Goal: Communication & Community: Answer question/provide support

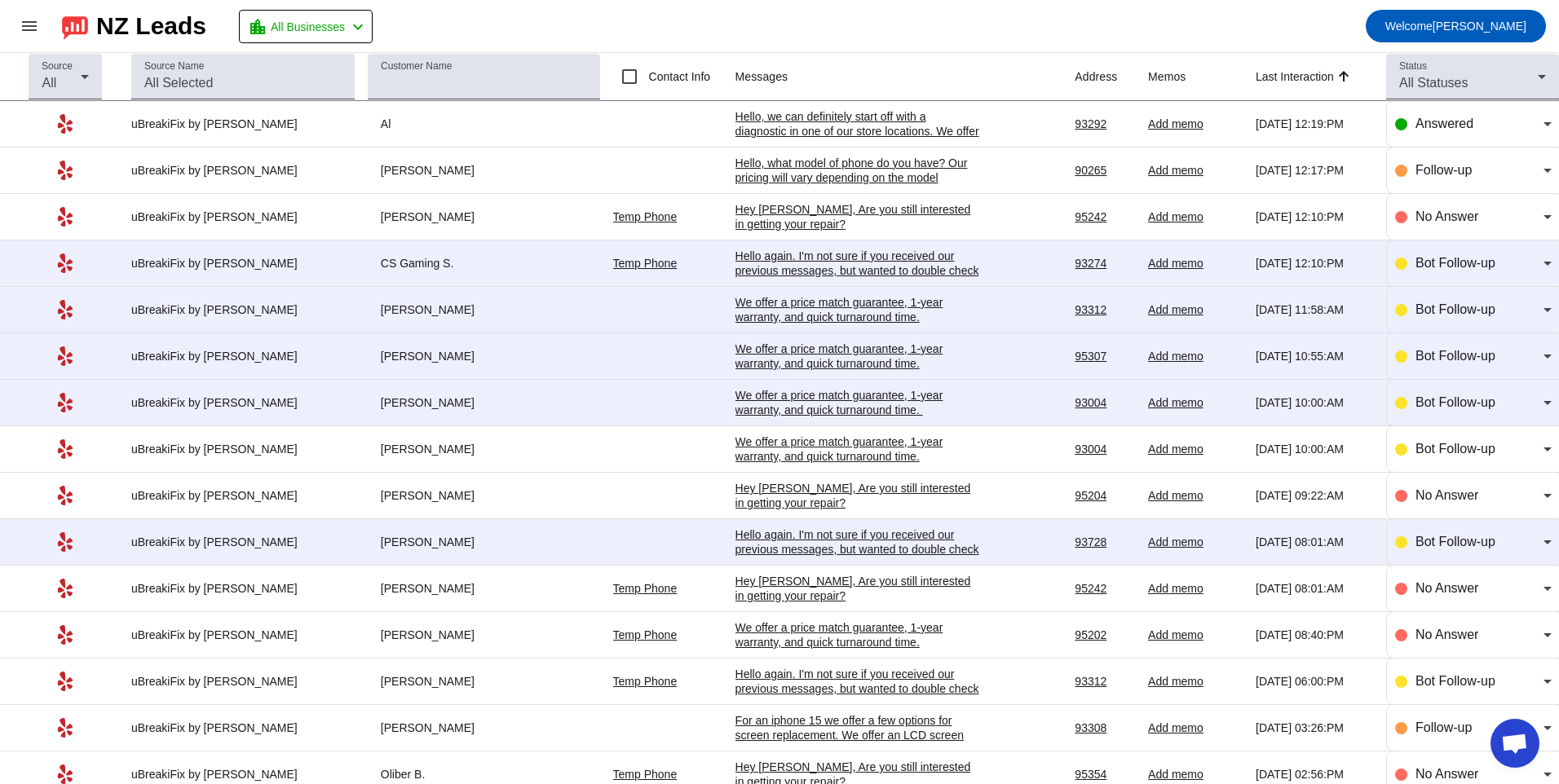
click at [903, 391] on div "We offer a price match guarantee, 1-year warranty, and quick turnaround time. ​" at bounding box center [857, 402] width 245 height 29
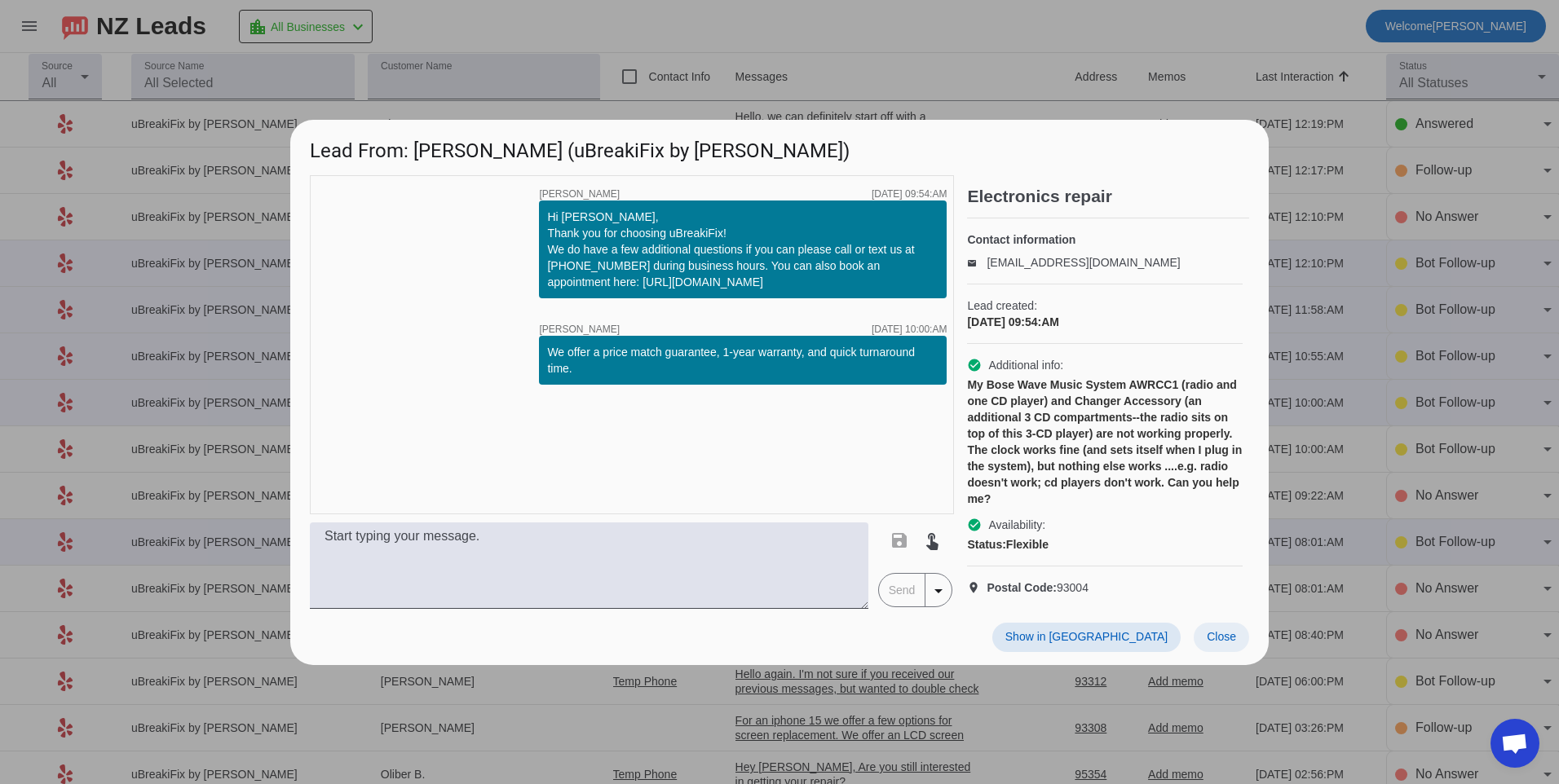
click at [1212, 652] on span at bounding box center [1221, 636] width 56 height 29
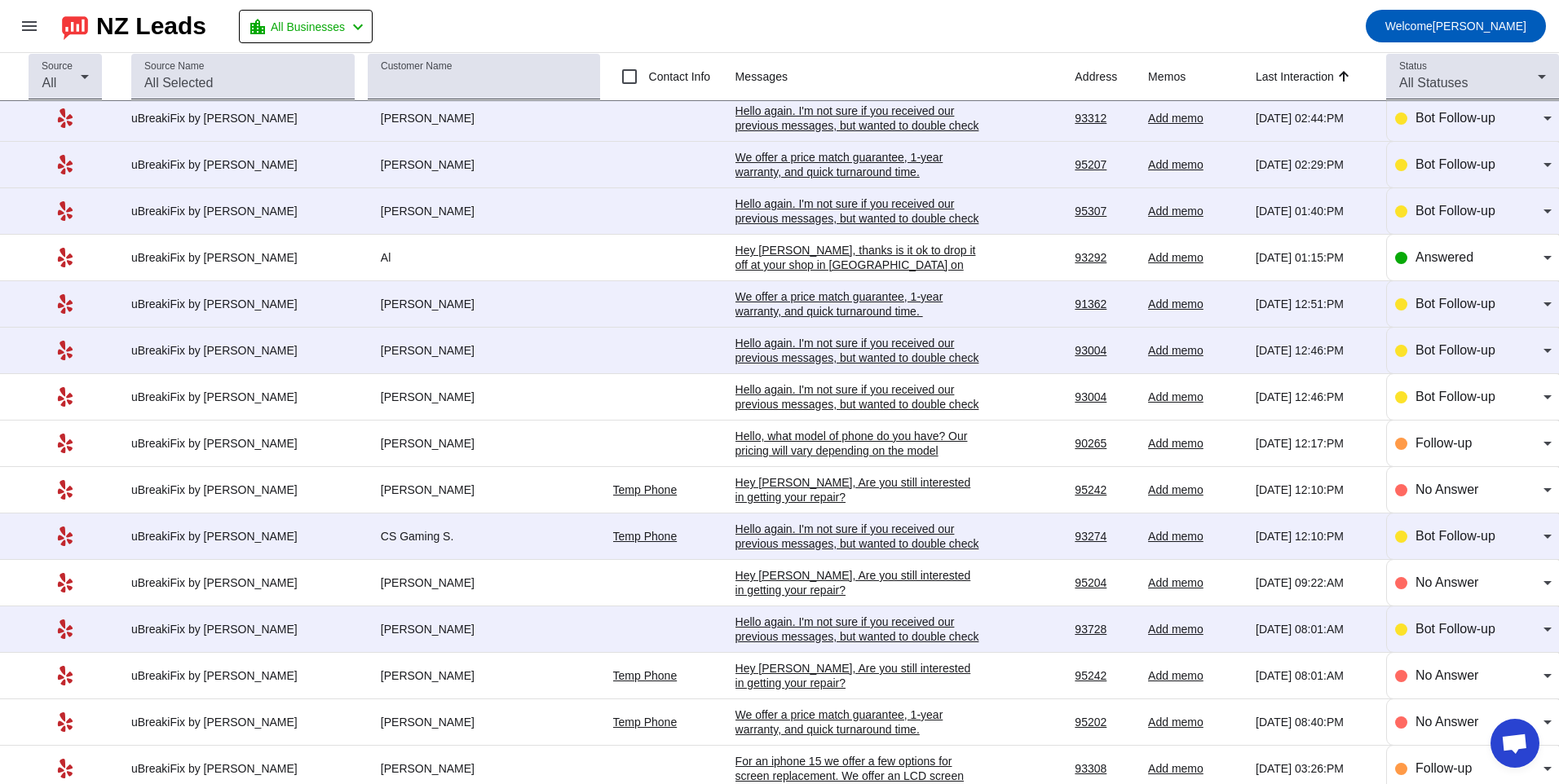
scroll to position [81, 0]
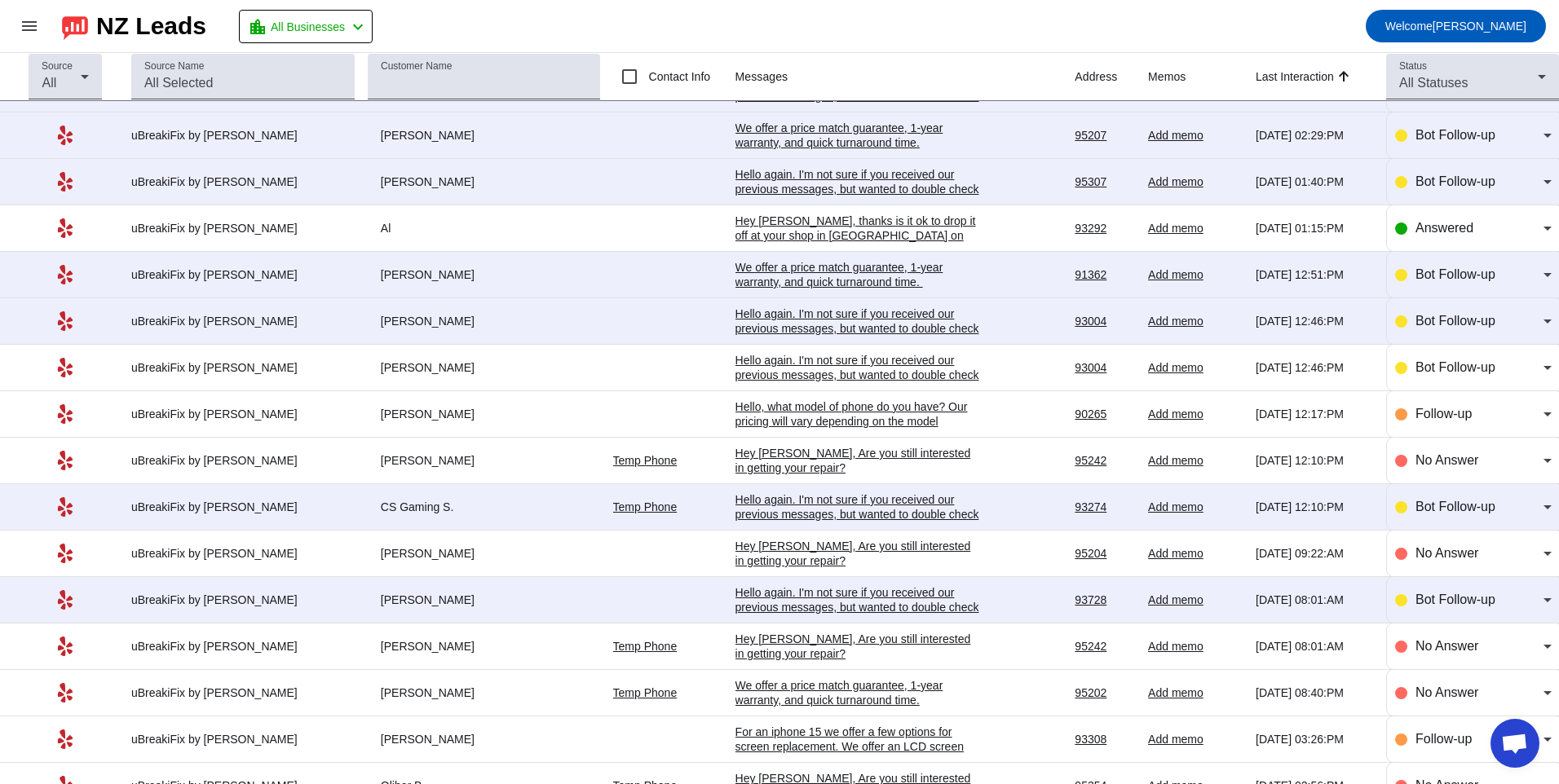
click at [781, 315] on div "Hello again. I'm not sure if you received our previous messages, but wanted to …" at bounding box center [857, 328] width 245 height 44
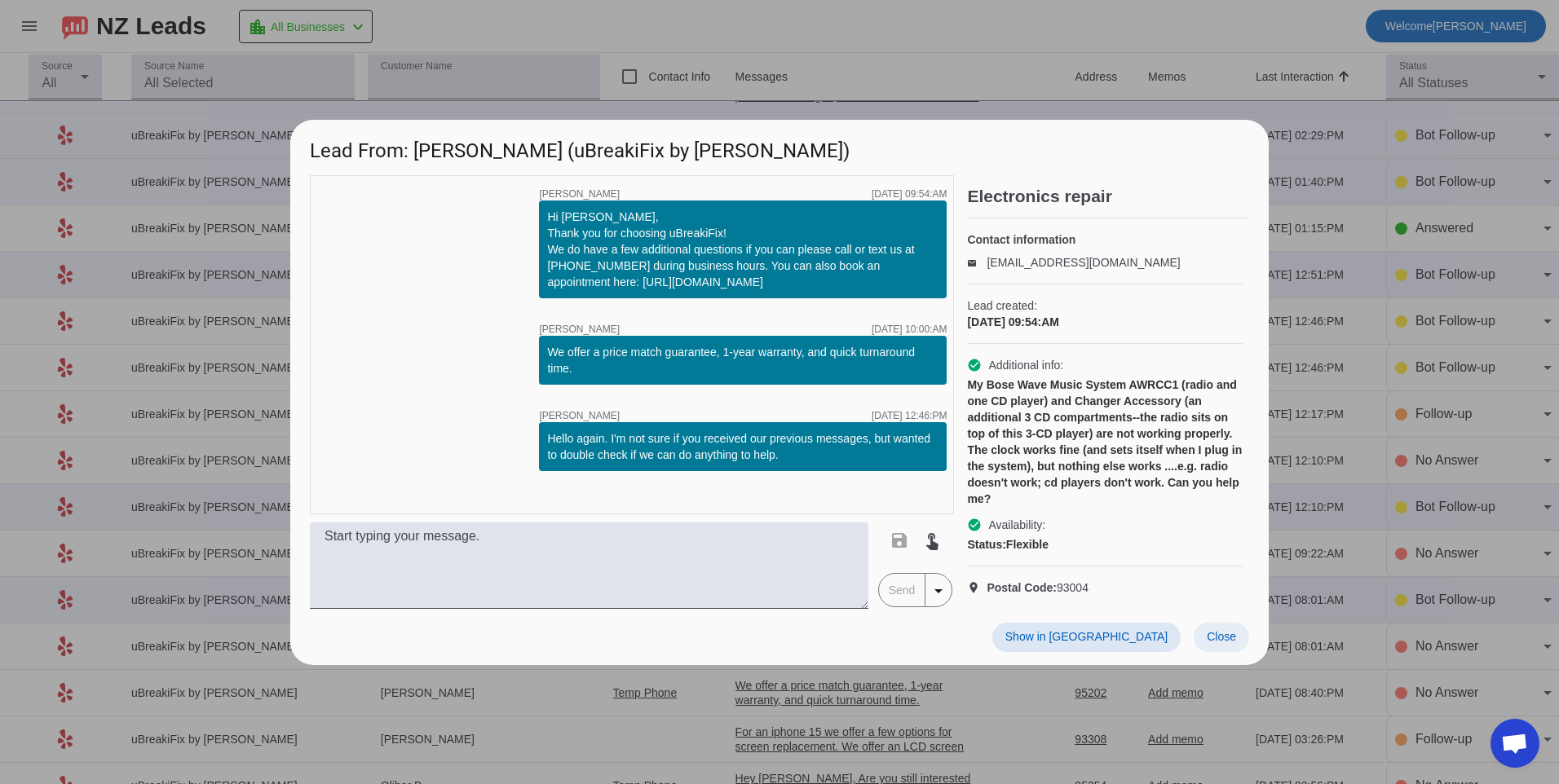
click at [1226, 643] on span "Close" at bounding box center [1221, 636] width 29 height 13
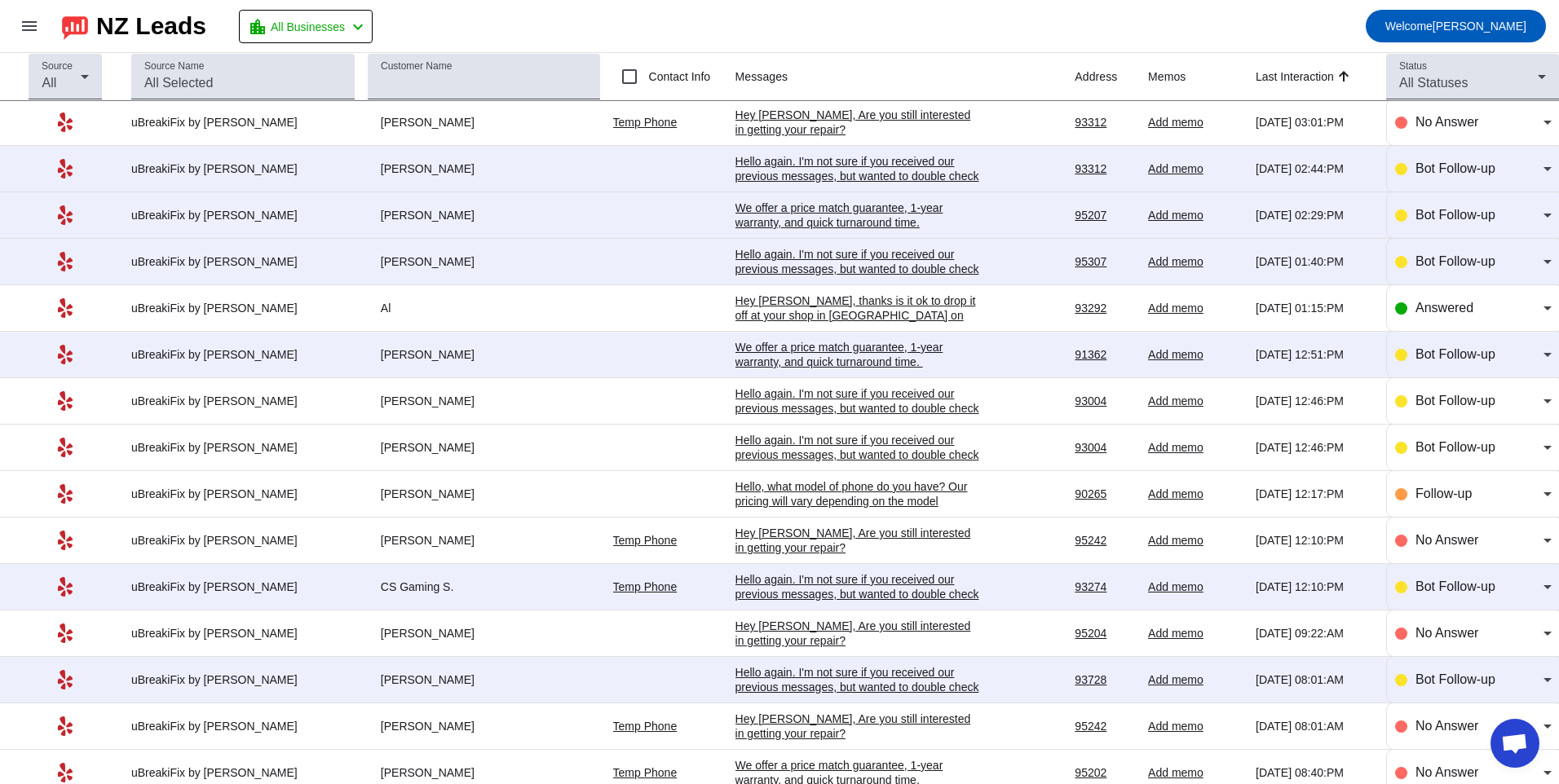
scroll to position [0, 0]
click at [801, 244] on td "Hello again. I'm not sure if you received our previous messages, but wanted to …" at bounding box center [906, 264] width 340 height 46
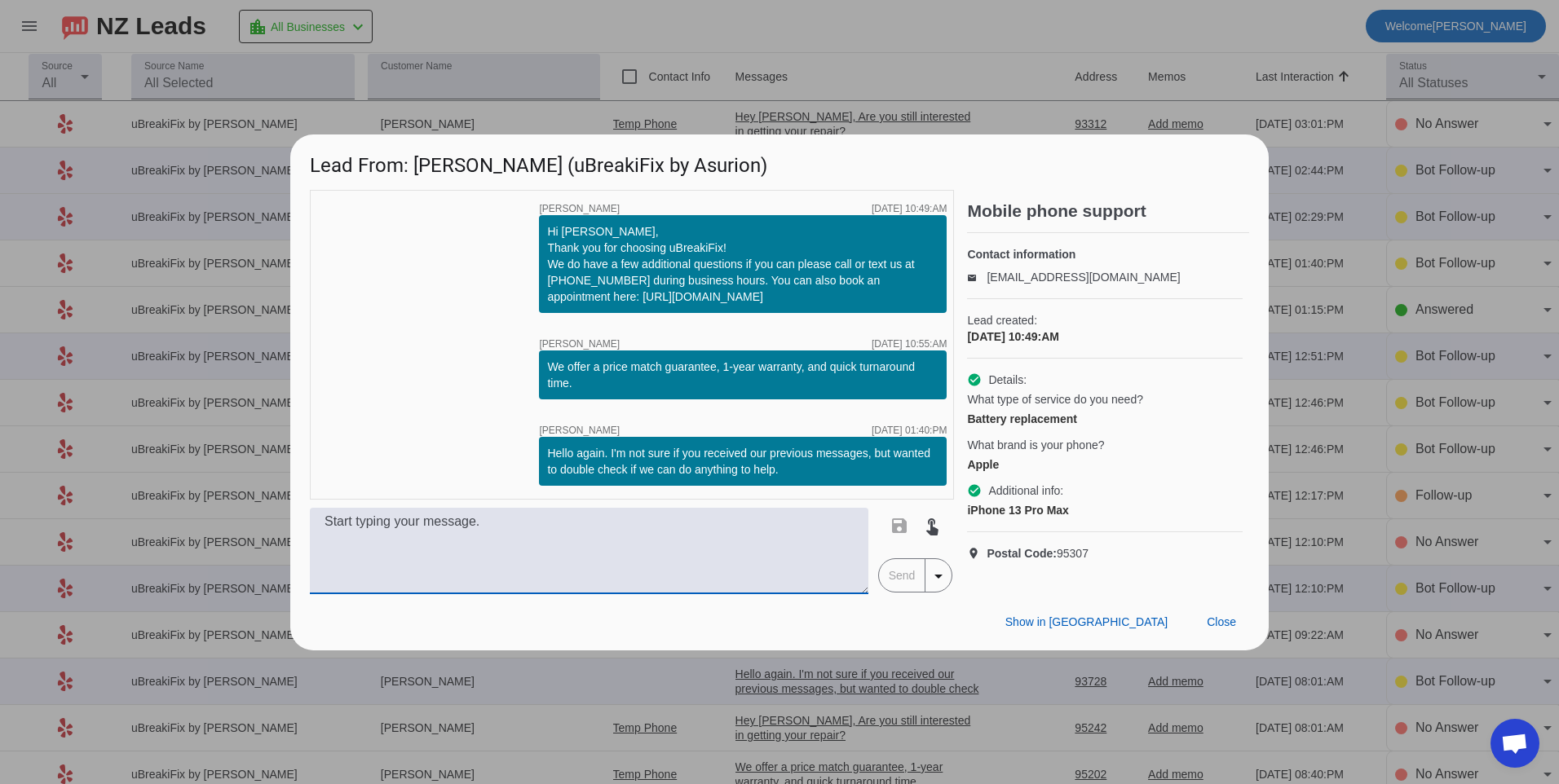
click at [754, 559] on textarea at bounding box center [590, 551] width 559 height 86
type textarea "Hello, the battery replacement for an iphone 13 pro max would be $109.99 plus t…"
click at [903, 592] on span "Send" at bounding box center [902, 575] width 46 height 32
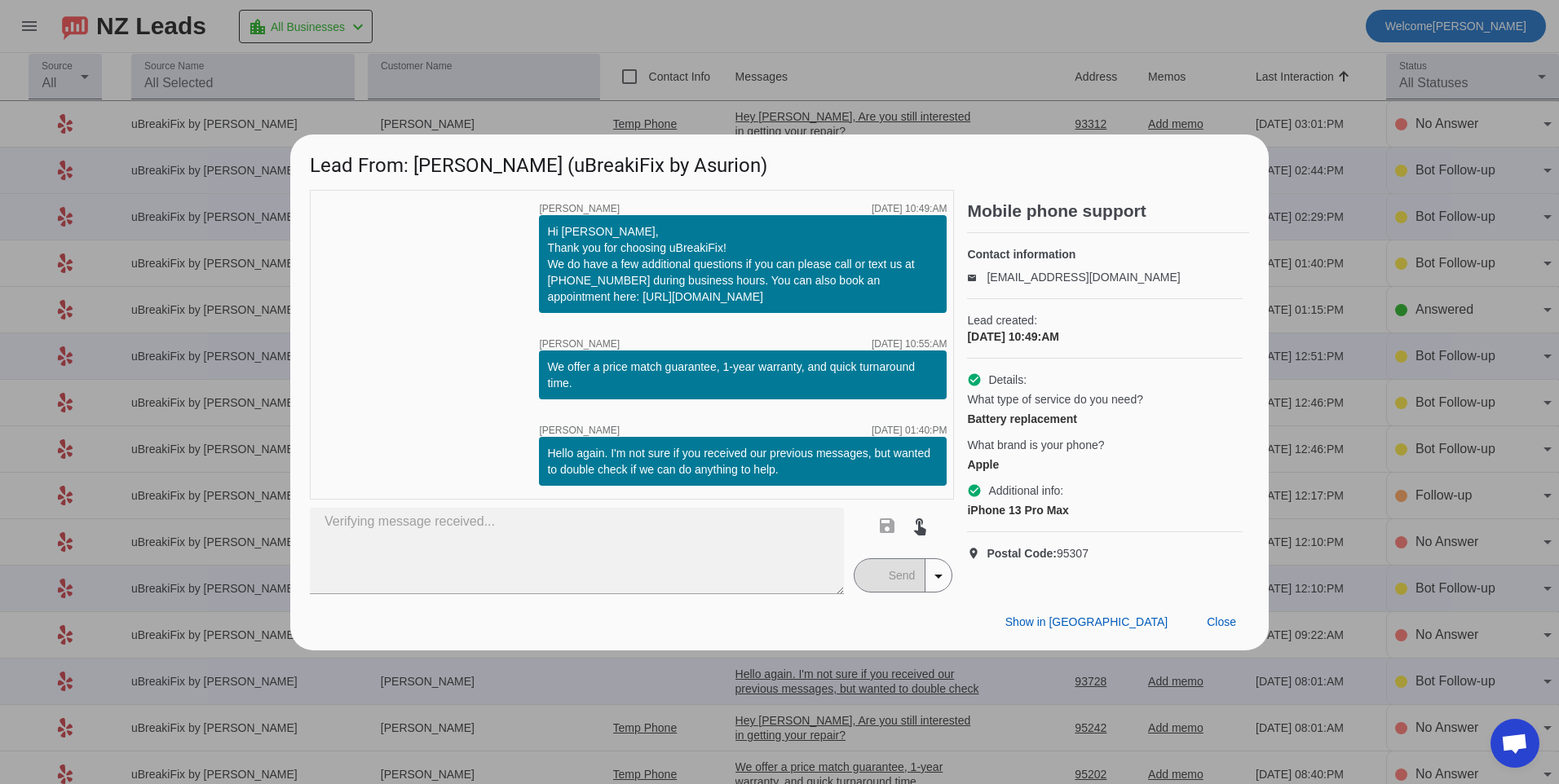
type textarea "Hello, the battery replacement for an iphone 13 pro max would be $109.99 plus t…"
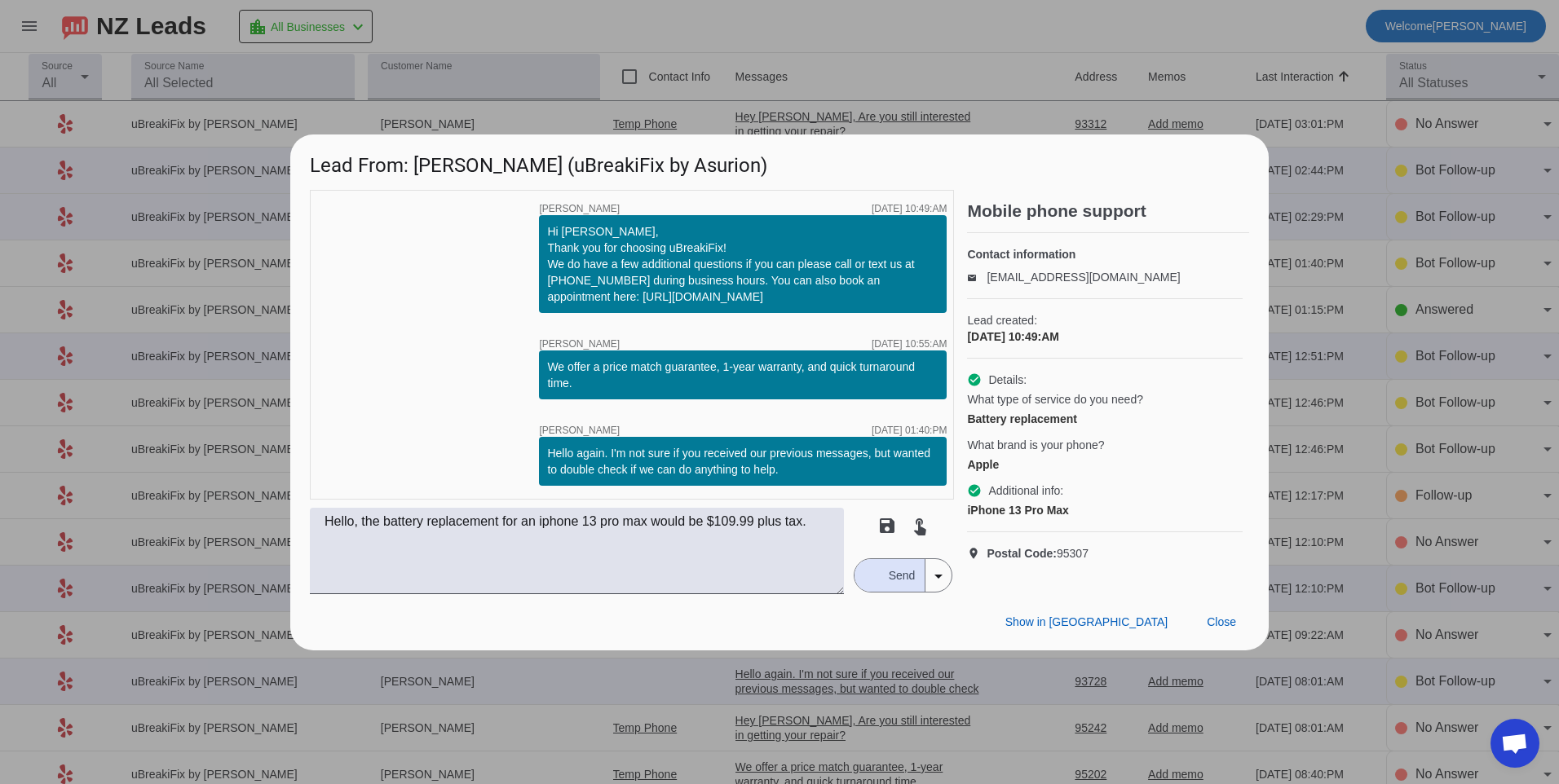
click at [889, 558] on div "save touch_app Send arrow_drop_down" at bounding box center [904, 551] width 103 height 86
click at [885, 578] on span "Send" at bounding box center [902, 575] width 46 height 32
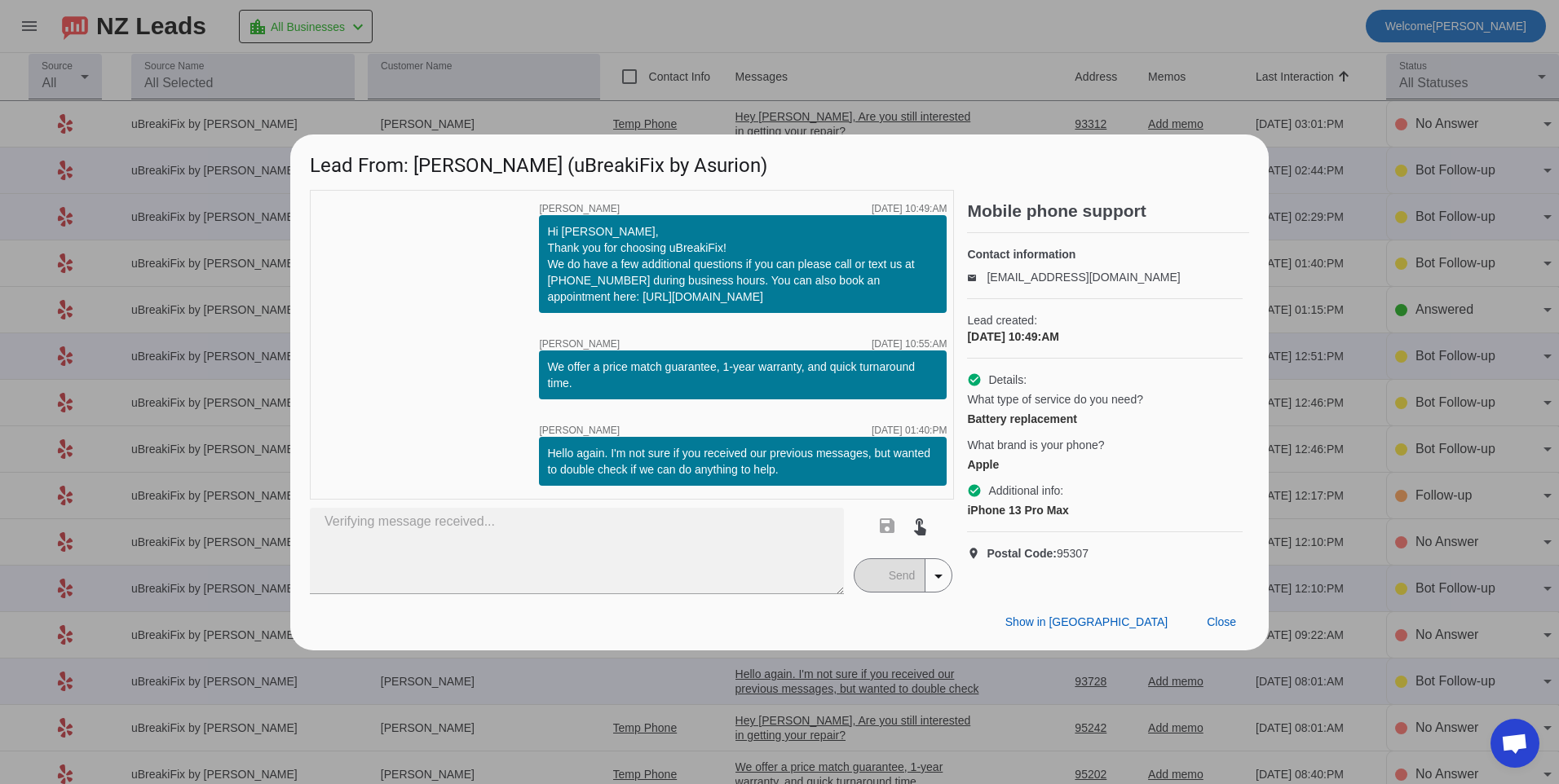
click at [907, 594] on div "save touch_app Send arrow_drop_down" at bounding box center [904, 551] width 103 height 86
click at [881, 579] on mat-button-toggle-group "Send arrow_drop_down" at bounding box center [904, 575] width 100 height 34
click at [878, 583] on mat-button-toggle-group "Send arrow_drop_down" at bounding box center [904, 575] width 100 height 34
click at [1211, 625] on span "Close" at bounding box center [1221, 622] width 29 height 13
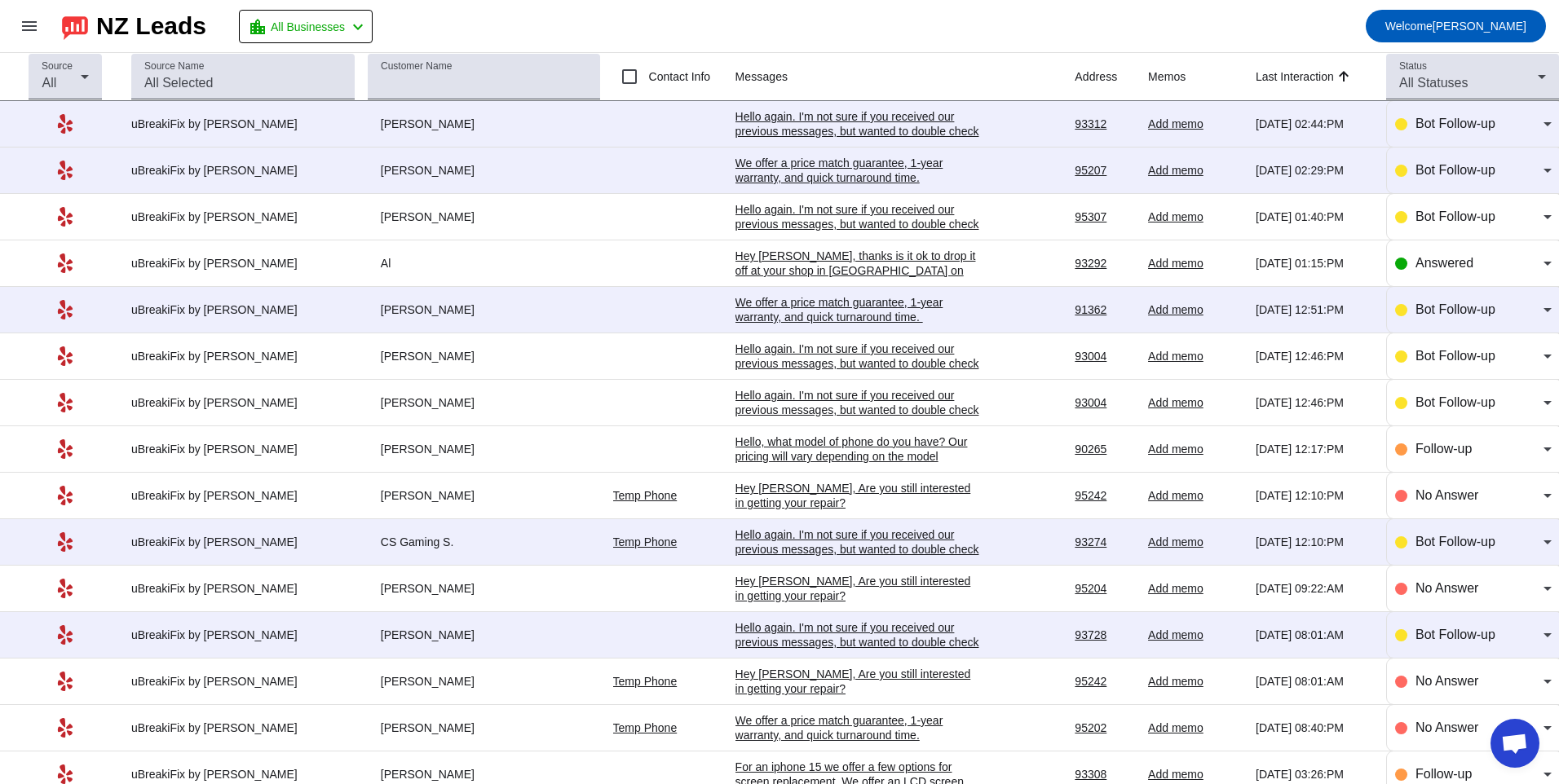
scroll to position [81, 0]
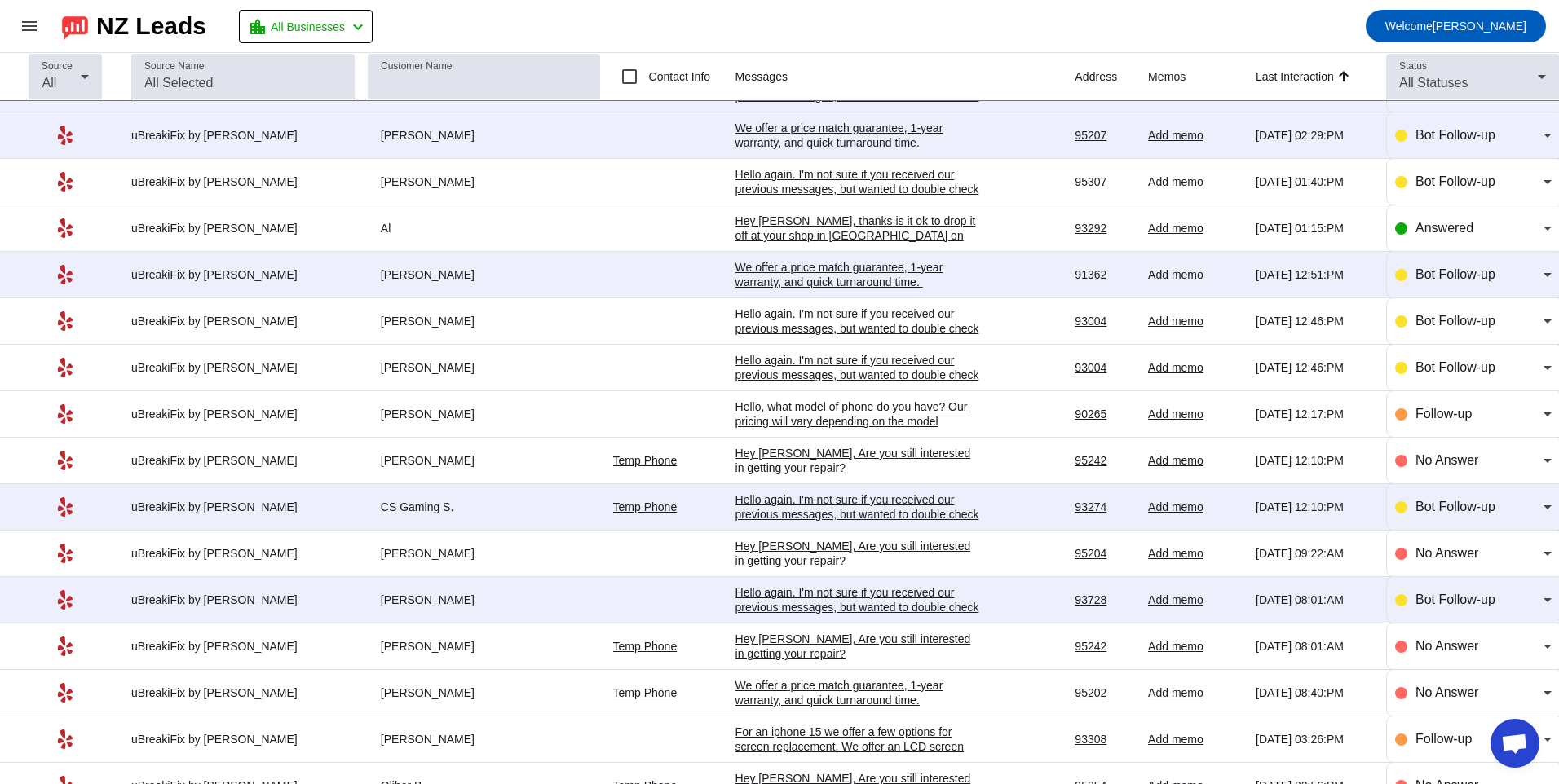
click at [845, 490] on td "Hello again. I'm not sure if you received our previous messages, but wanted to …" at bounding box center [906, 507] width 340 height 46
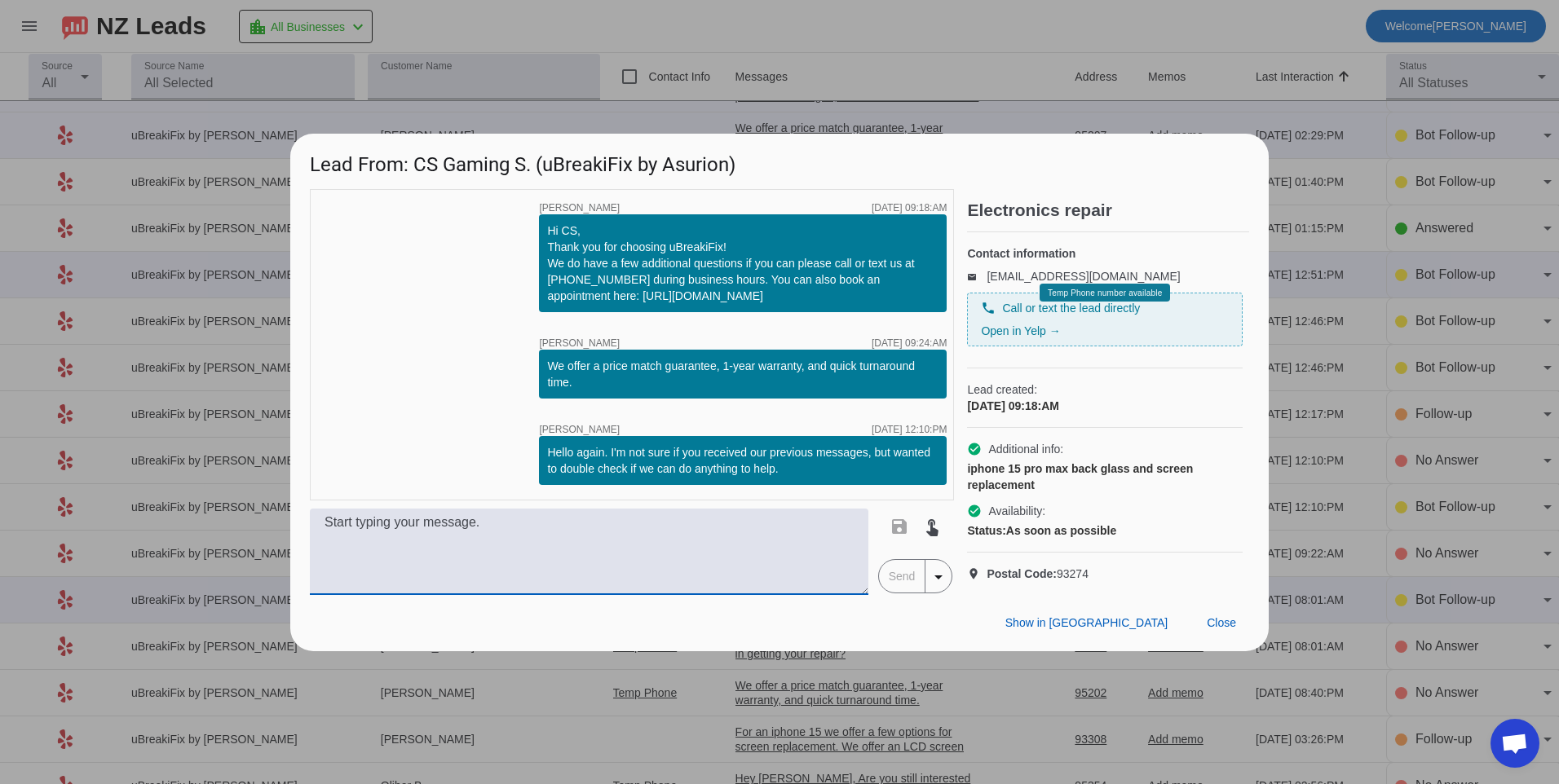
click at [821, 595] on textarea at bounding box center [590, 552] width 559 height 86
type textarea "h"
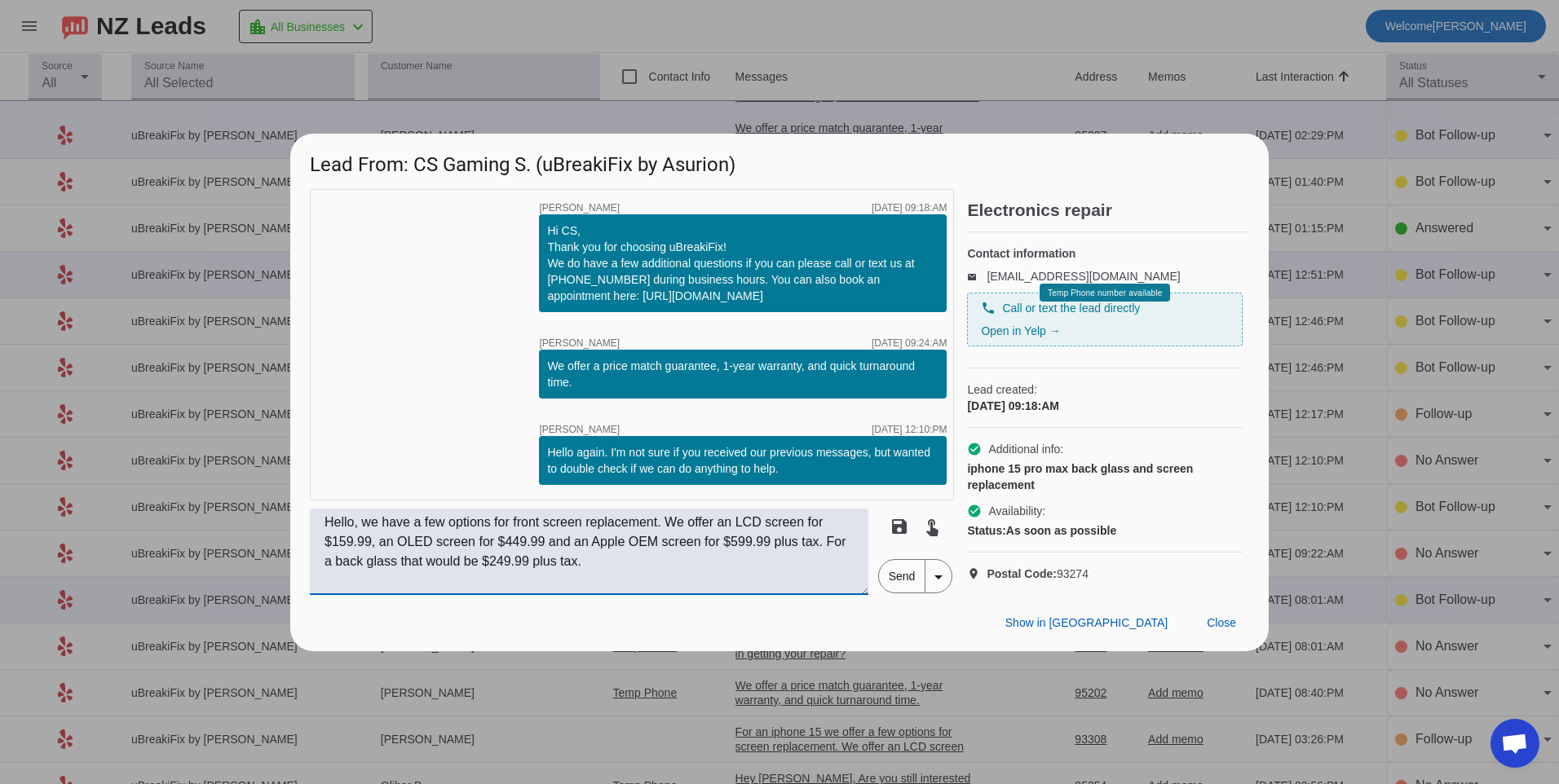
type textarea "Hello, we have a few options for front screen replacement. We offer an LCD scre…"
click at [914, 593] on span "Send" at bounding box center [902, 576] width 46 height 32
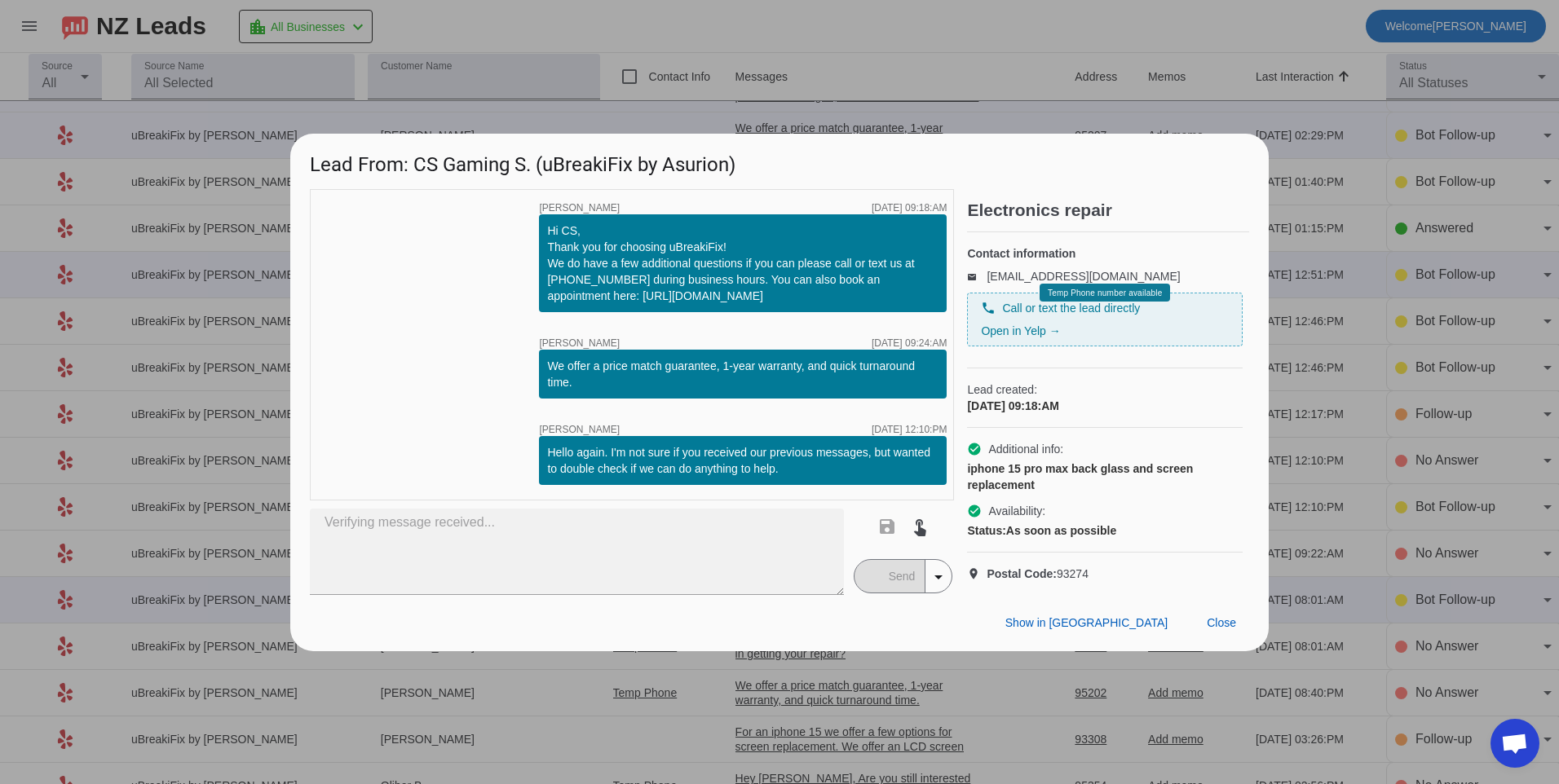
click at [860, 593] on mat-button-toggle-group "Send arrow_drop_down" at bounding box center [904, 576] width 100 height 34
click at [896, 589] on mat-button-toggle-group "Send arrow_drop_down" at bounding box center [904, 576] width 100 height 34
click at [1204, 627] on span at bounding box center [1221, 623] width 56 height 29
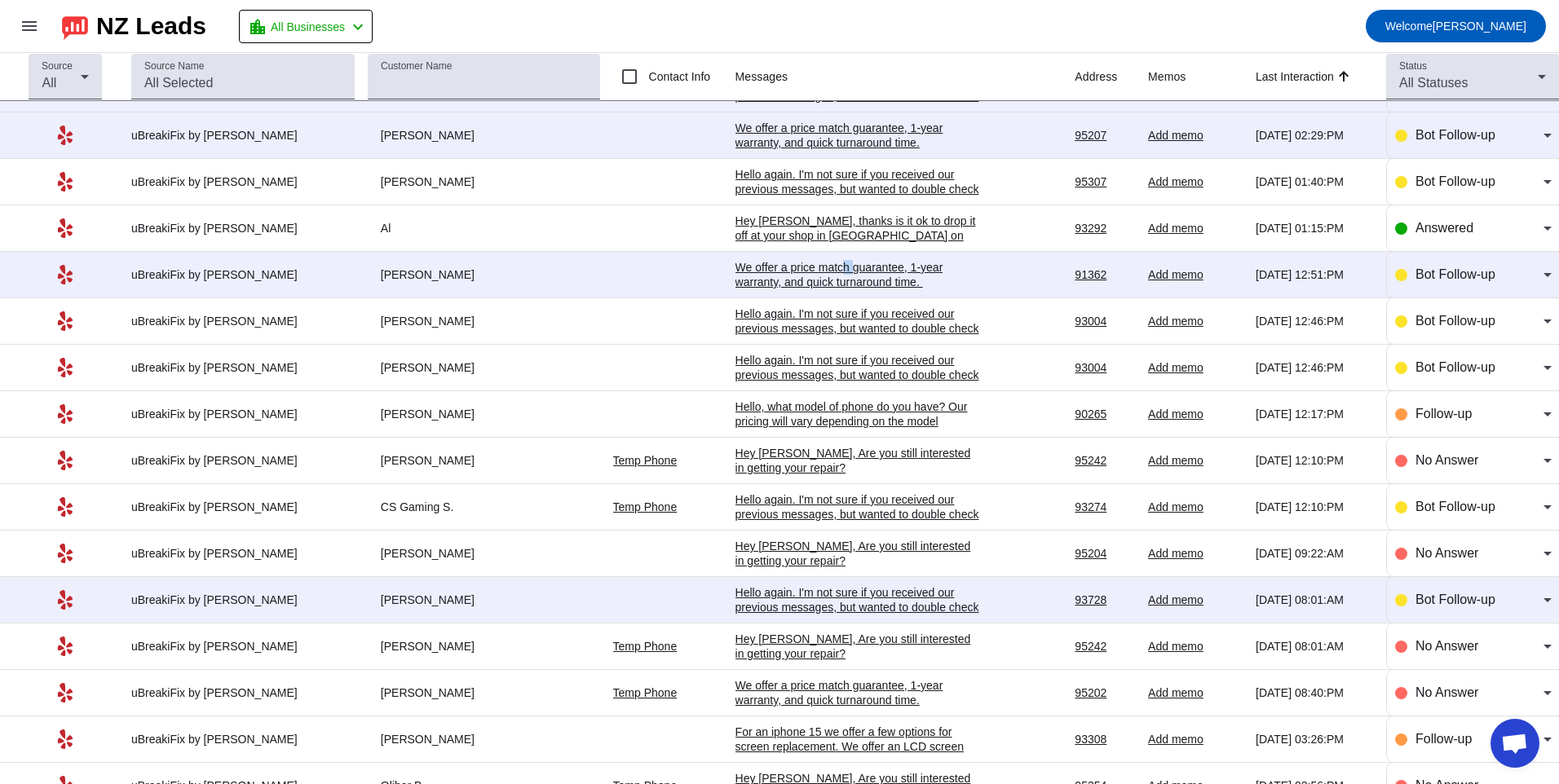
click at [823, 266] on div "We offer a price match guarantee, 1-year warranty, and quick turnaround time. ​" at bounding box center [857, 274] width 245 height 29
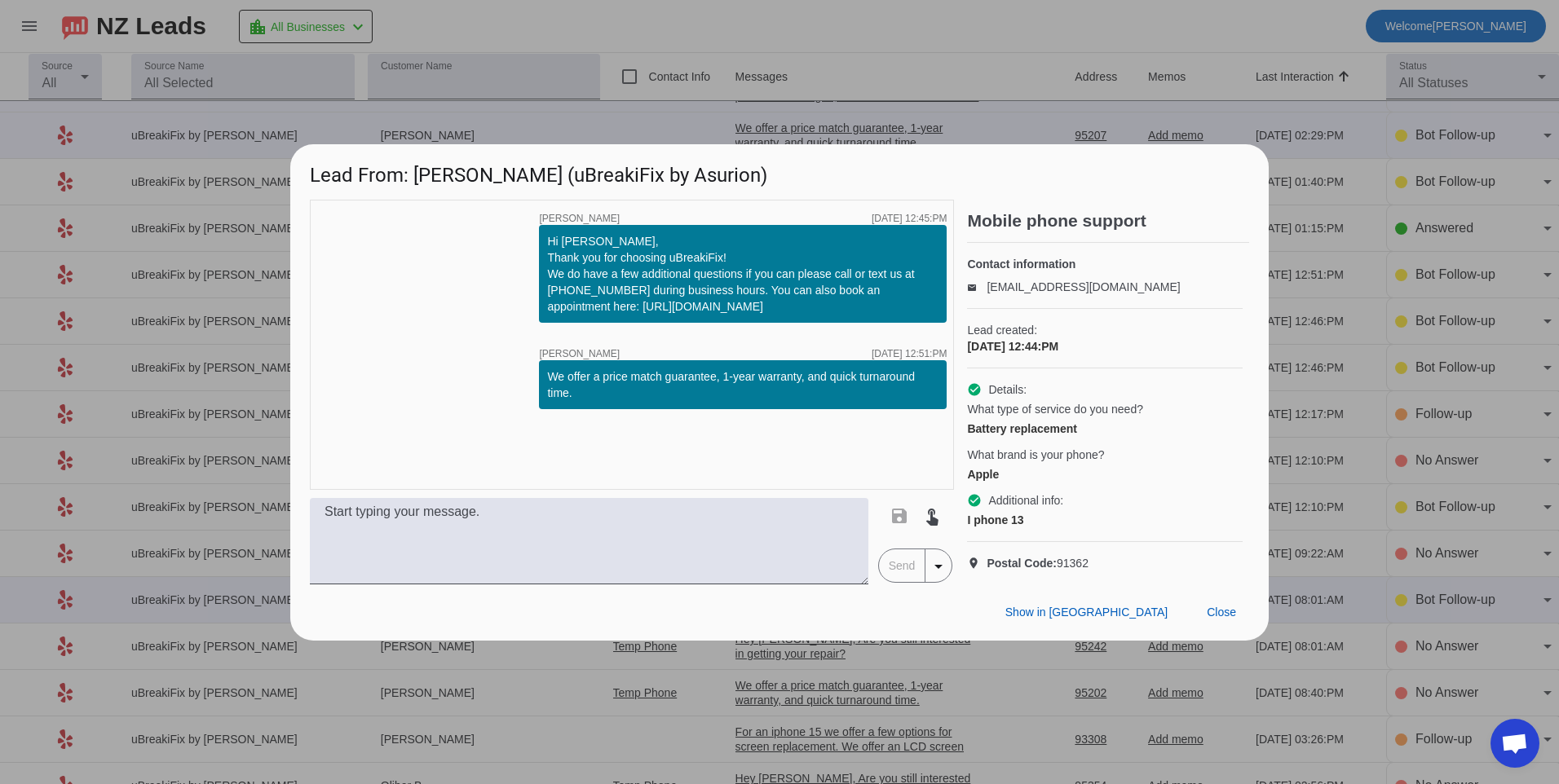
click at [814, 445] on div "timer close [PERSON_NAME] [DATE] 12:45:PM Hi [PERSON_NAME], Thank you for choos…" at bounding box center [632, 345] width 644 height 290
drag, startPoint x: 796, startPoint y: 570, endPoint x: 786, endPoint y: 590, distance: 22.4
click at [786, 584] on textarea at bounding box center [590, 541] width 559 height 86
click at [537, 540] on textarea at bounding box center [590, 541] width 559 height 86
type textarea "A battery replacement for an iphone 13 is $109.99 plus tax."
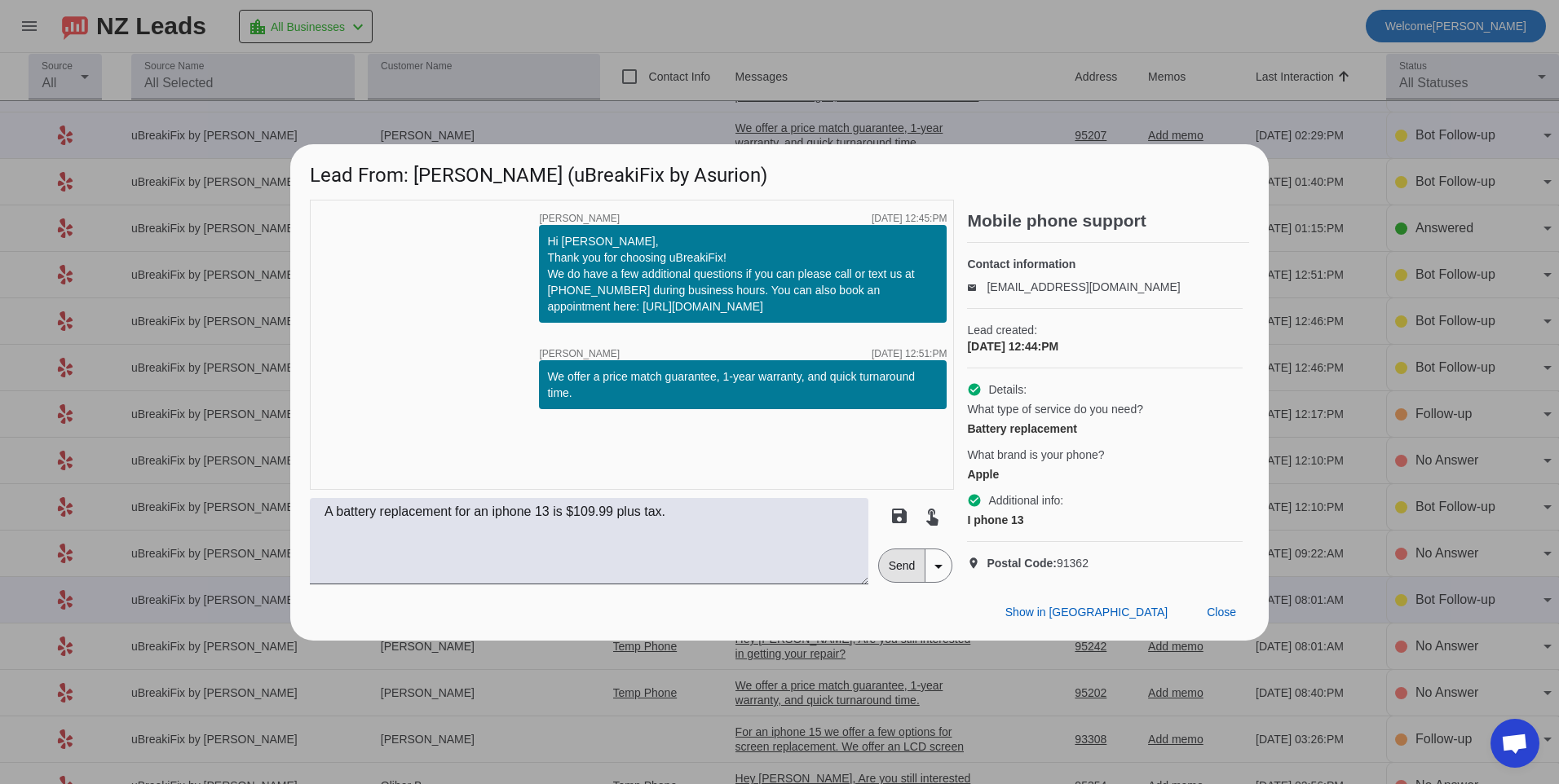
click at [897, 582] on span "Send" at bounding box center [902, 565] width 46 height 32
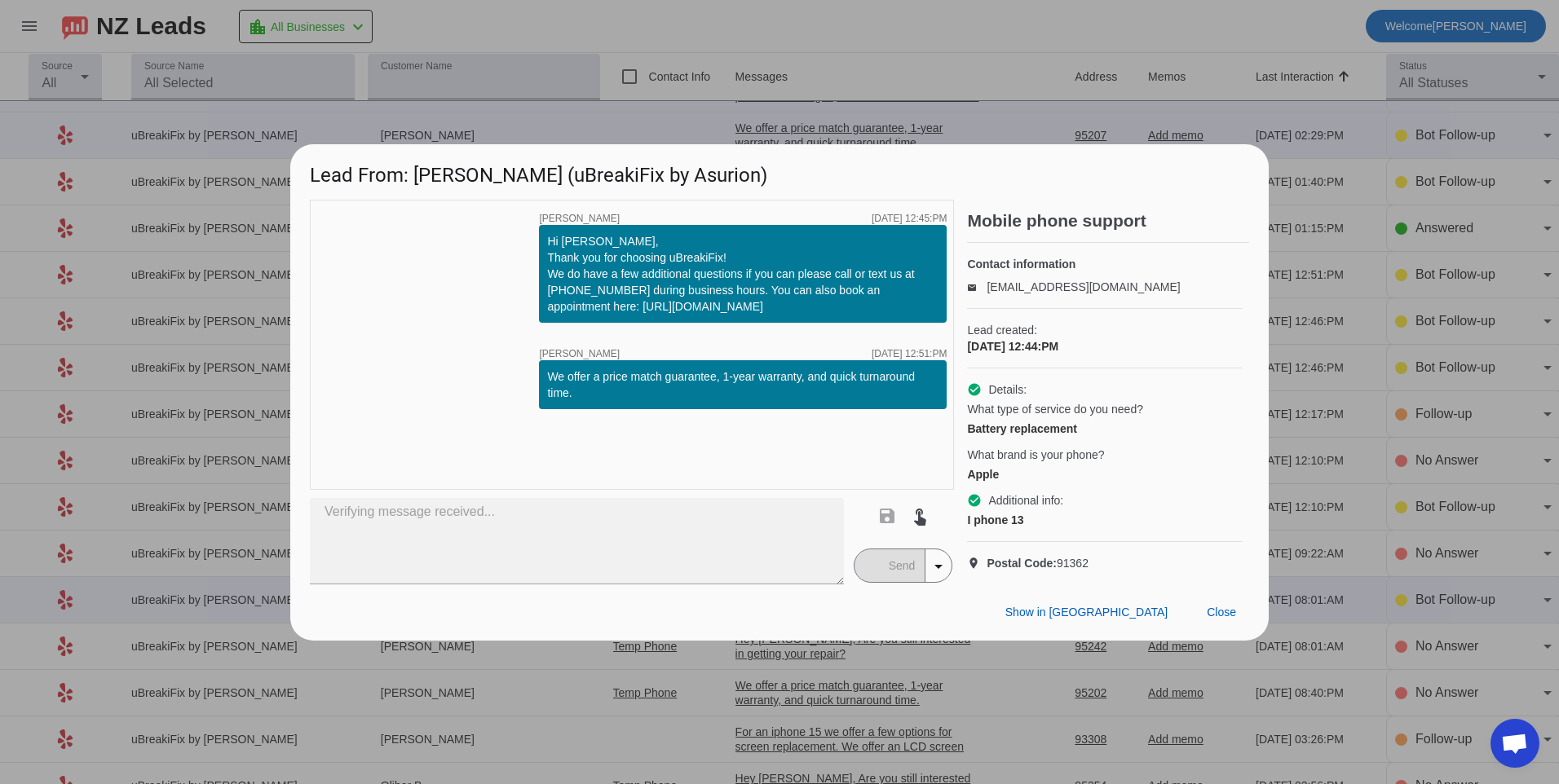
click at [891, 598] on div "Show in Yelp Close" at bounding box center [780, 612] width 979 height 56
click at [868, 578] on mat-button-toggle-group "Send arrow_drop_down" at bounding box center [904, 565] width 100 height 34
click at [1217, 627] on span at bounding box center [1221, 612] width 56 height 29
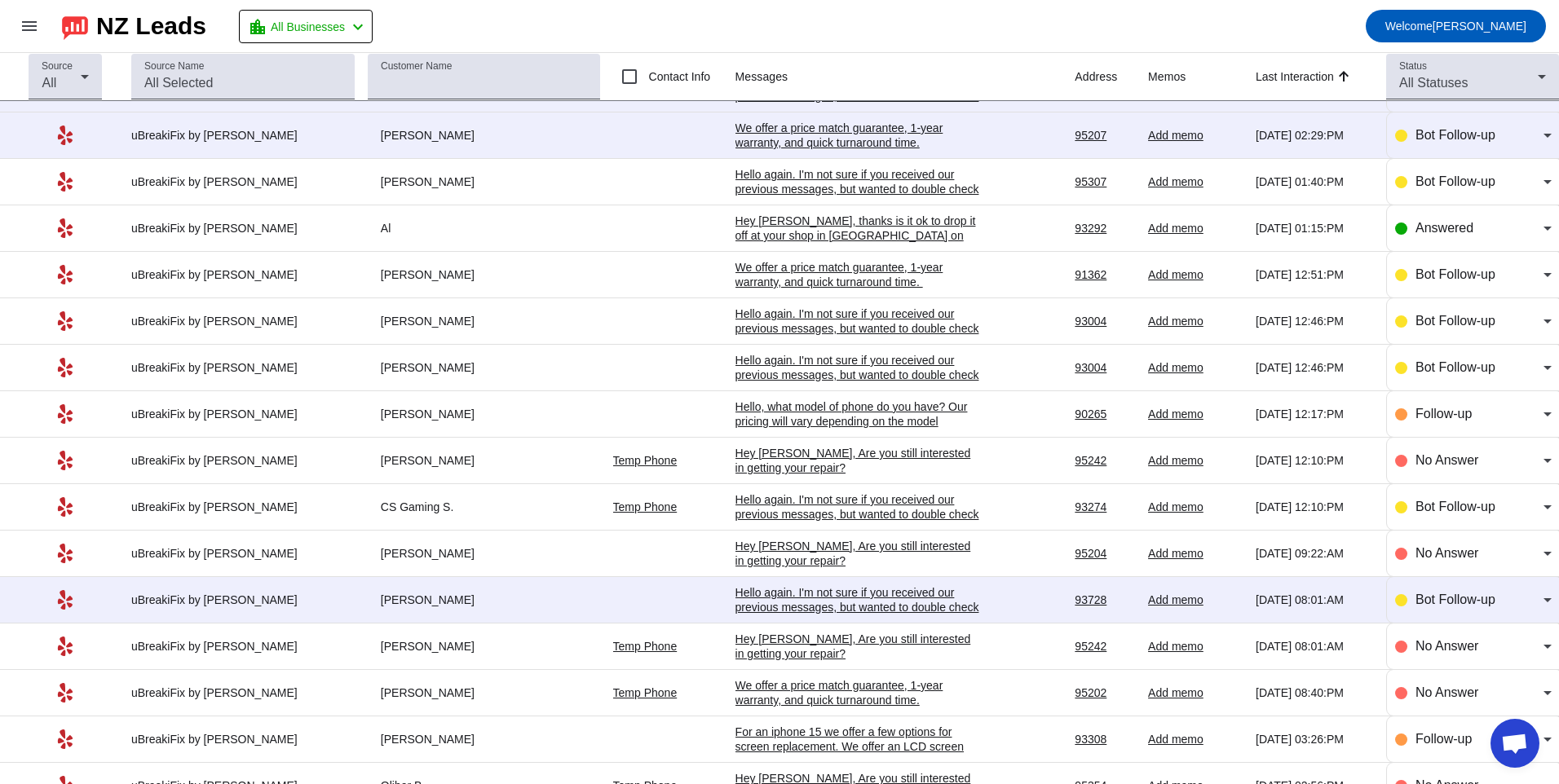
scroll to position [0, 0]
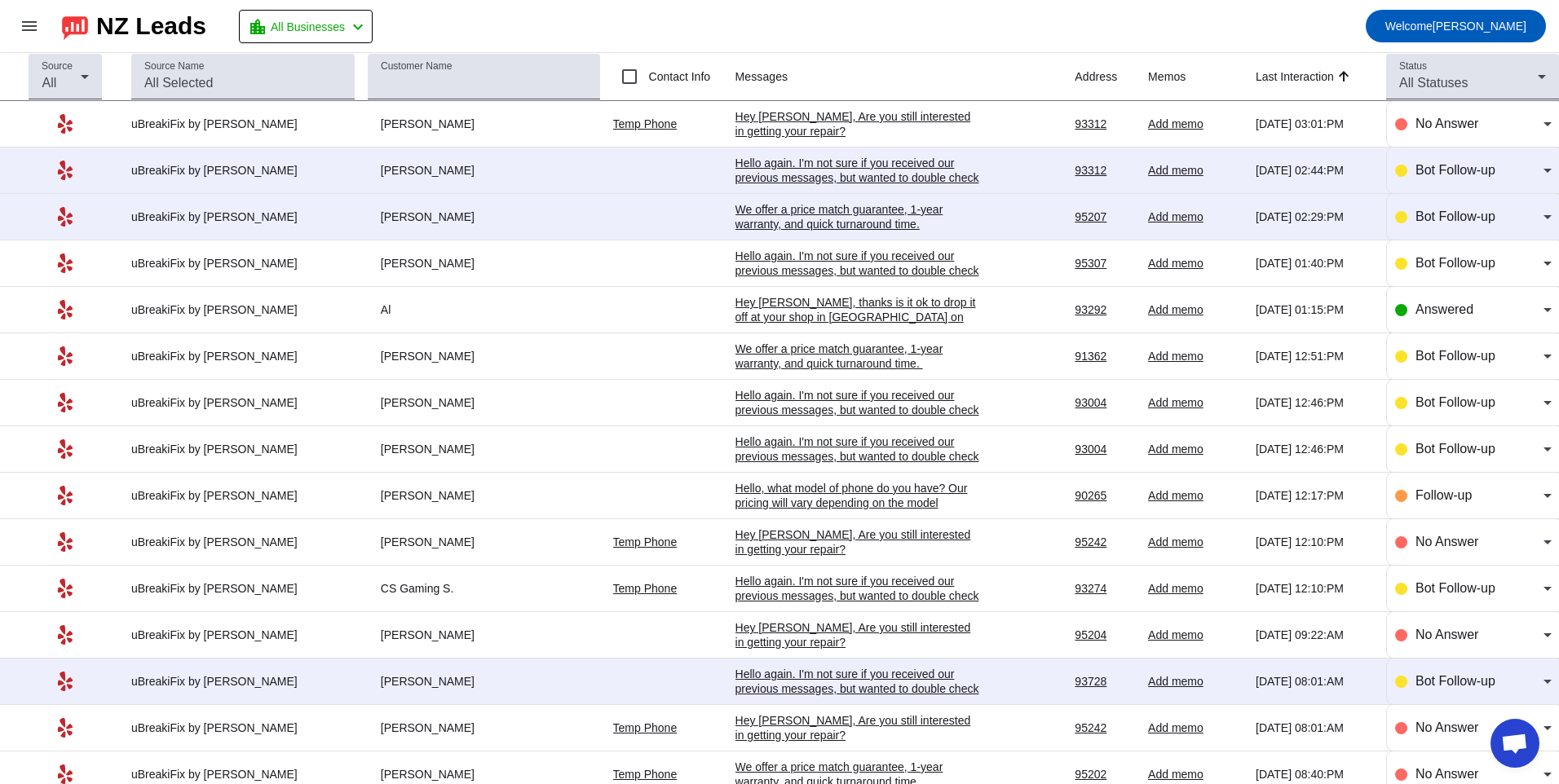
click at [736, 202] on div "We offer a price match guarantee, 1-year warranty, and quick turnaround time.​" at bounding box center [857, 216] width 245 height 29
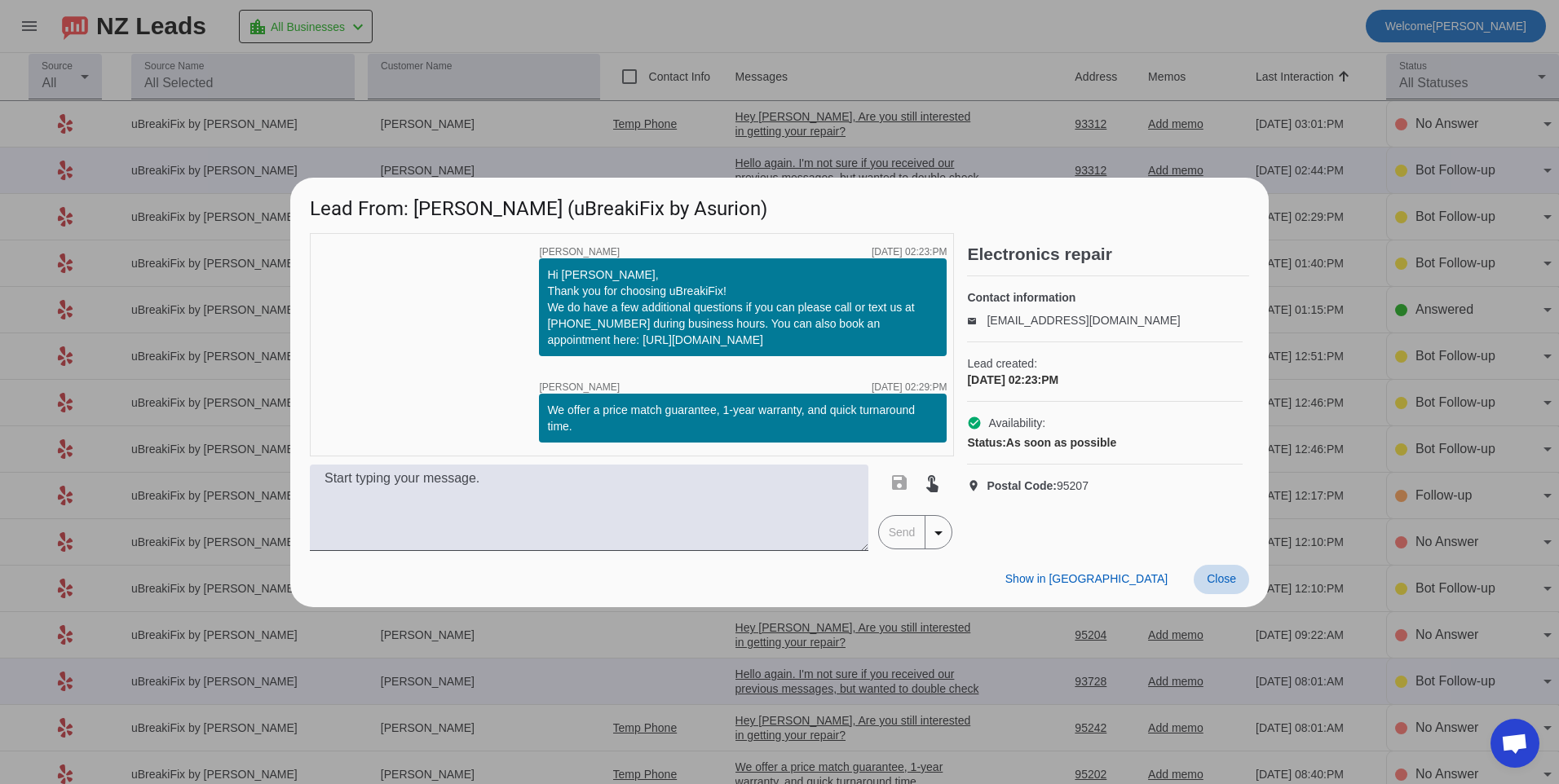
click at [1233, 585] on span "Close" at bounding box center [1221, 578] width 29 height 13
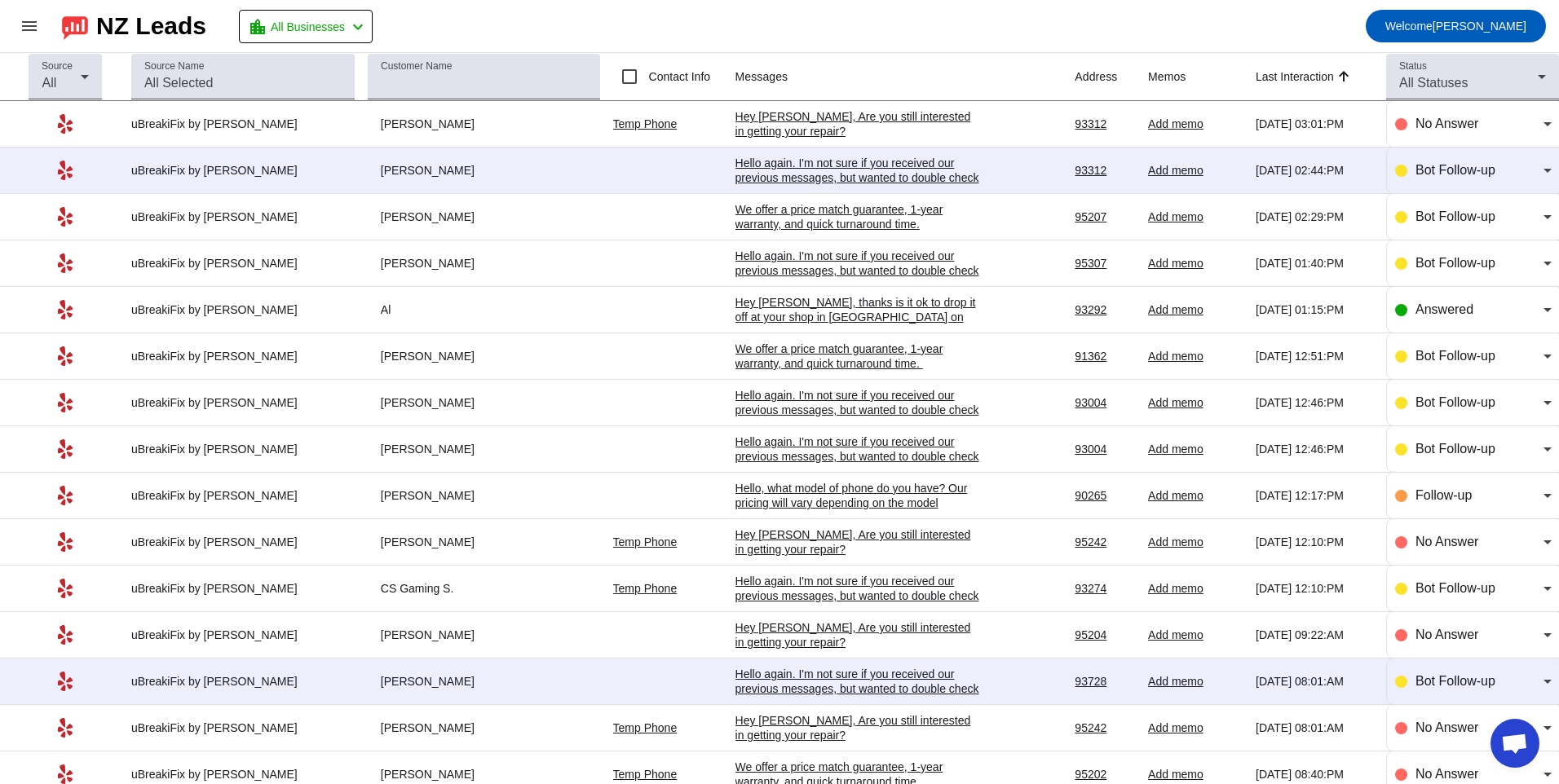
click at [763, 169] on div "Hello again. I'm not sure if you received our previous messages, but wanted to …" at bounding box center [857, 177] width 245 height 44
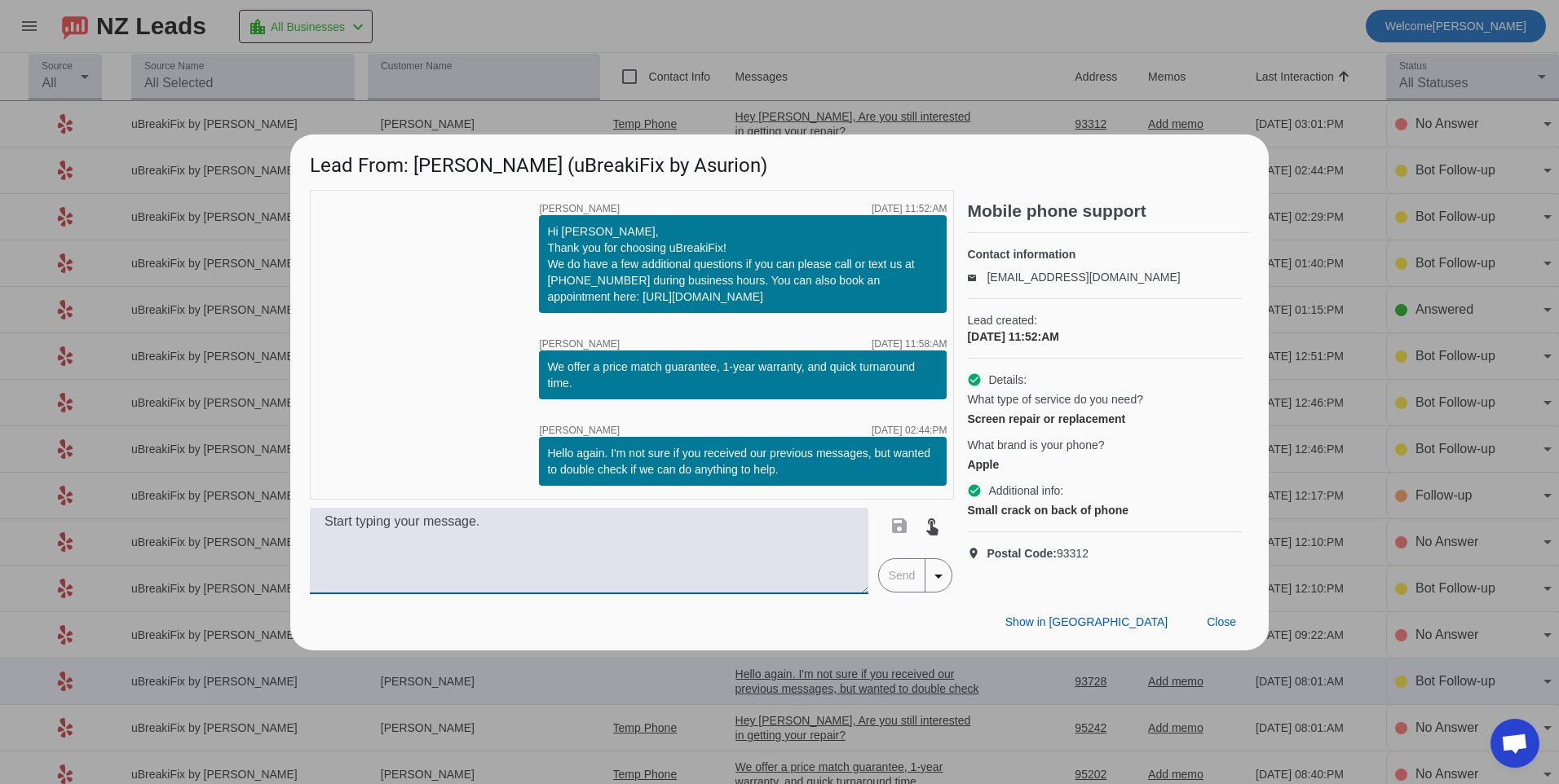
click at [760, 542] on textarea at bounding box center [590, 551] width 559 height 86
type textarea "h"
type textarea "Hello, what model of phone do you have?"
click at [896, 571] on span "Send" at bounding box center [902, 575] width 46 height 32
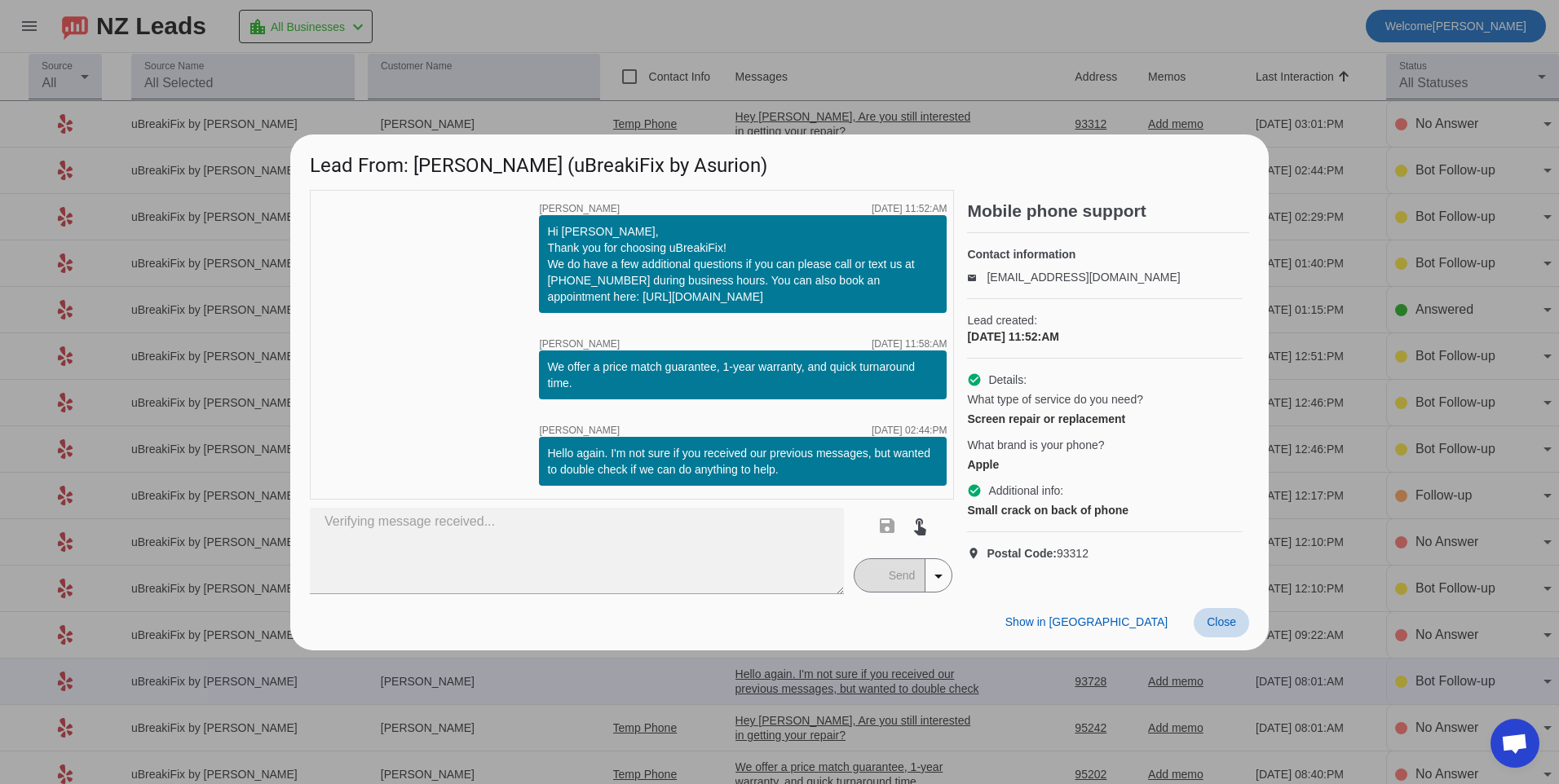
click at [1229, 627] on span "Close" at bounding box center [1221, 622] width 29 height 13
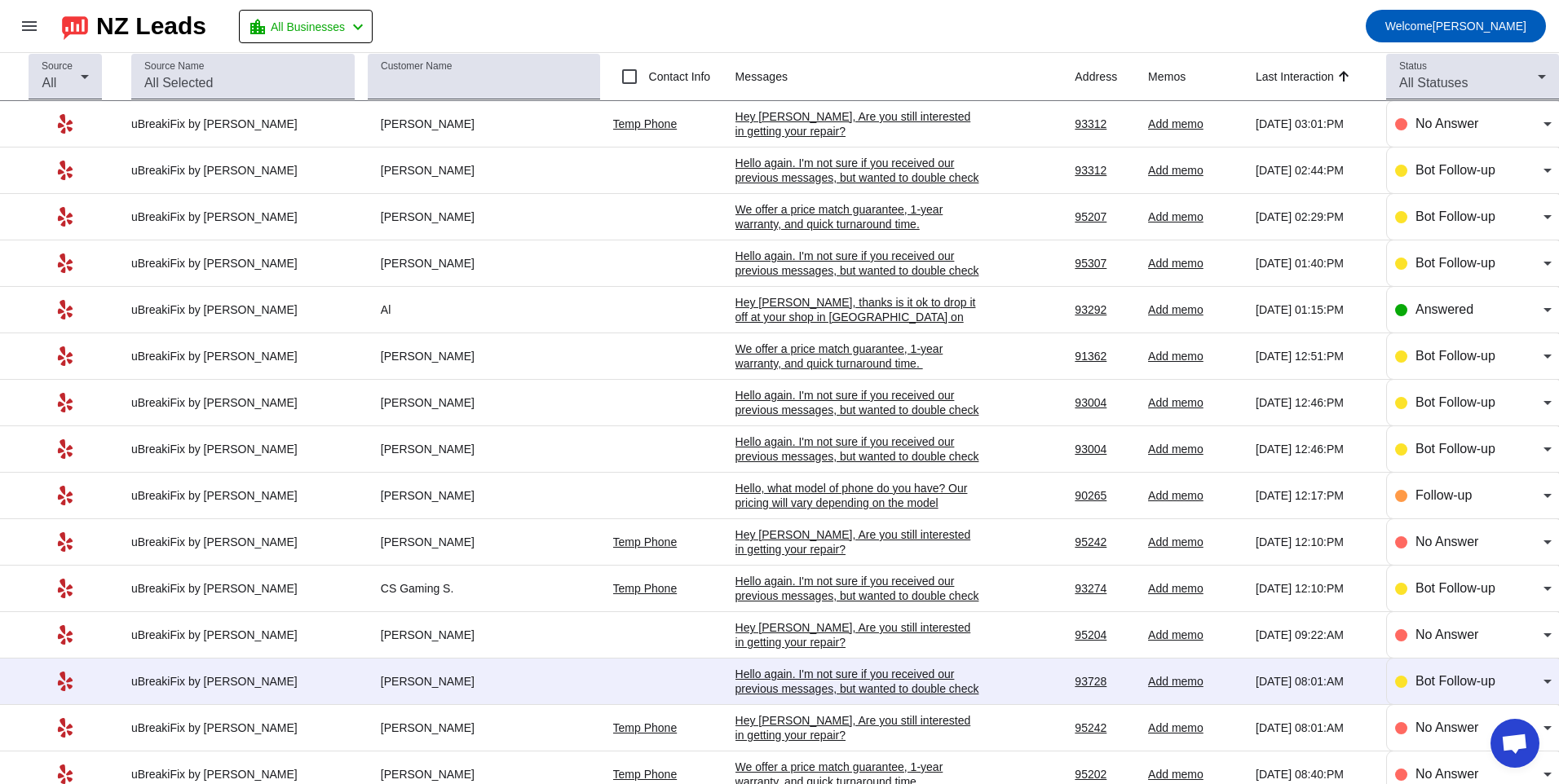
click at [1072, 24] on mat-toolbar-row "menu NZ Leads location_city All Businesses chevron_left Welcome [PERSON_NAME]" at bounding box center [780, 26] width 1559 height 52
